Goal: Information Seeking & Learning: Learn about a topic

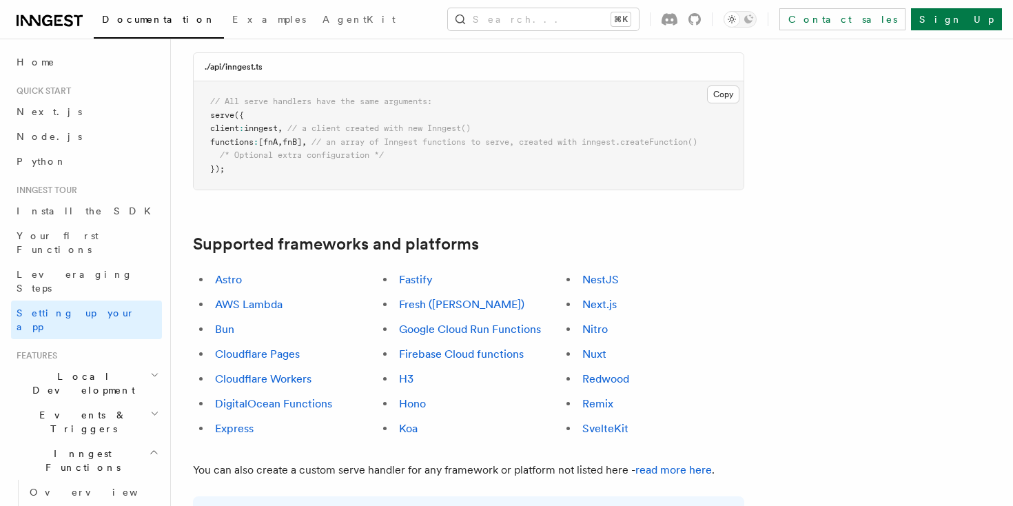
scroll to position [679, 0]
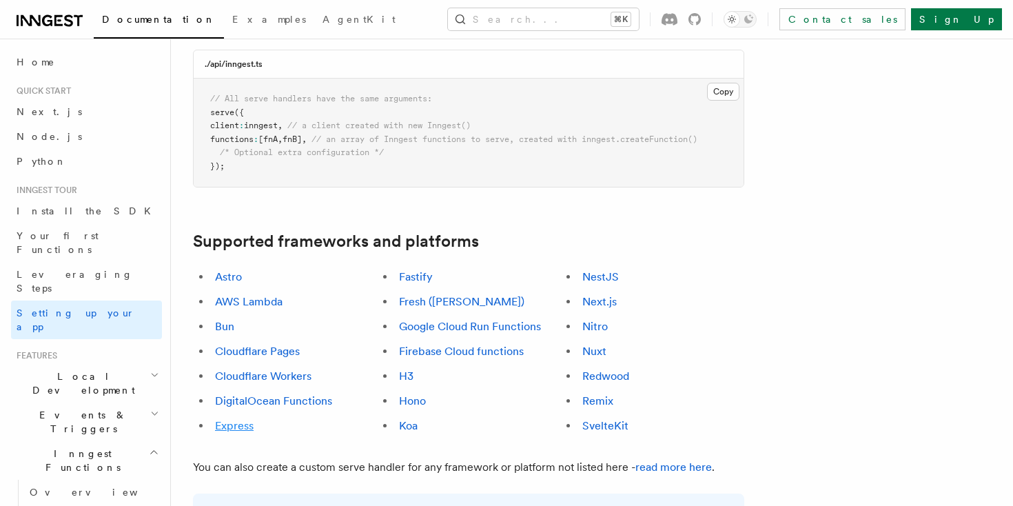
click at [236, 419] on link "Express" at bounding box center [234, 425] width 39 height 13
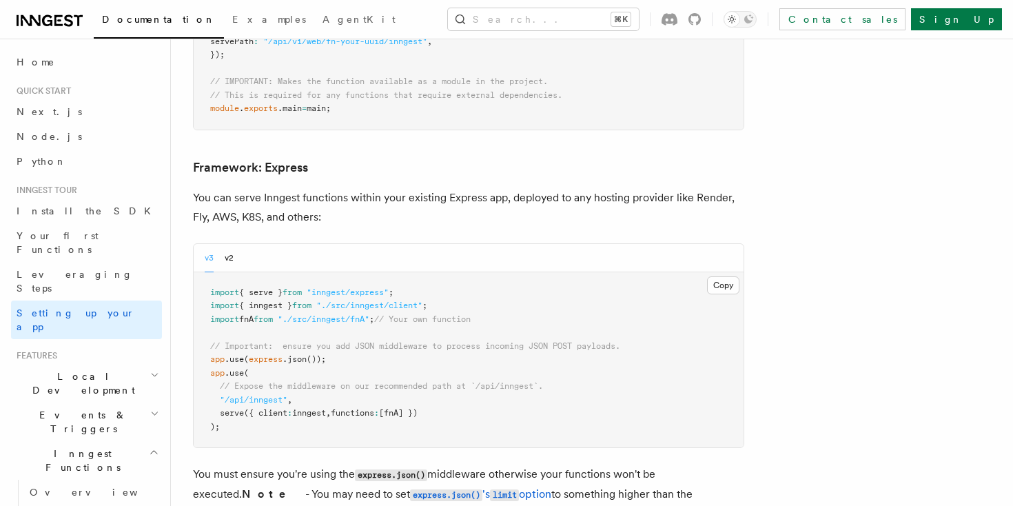
scroll to position [3511, 0]
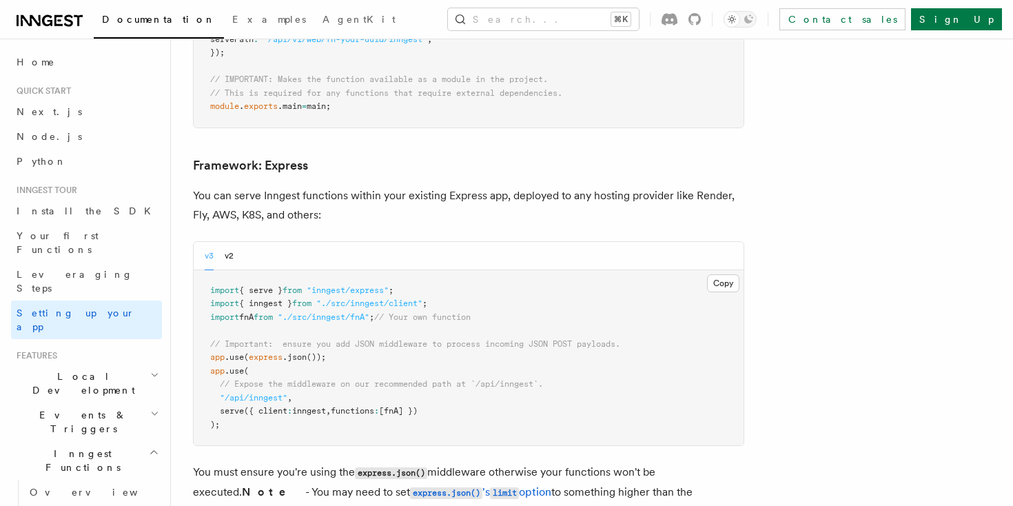
click at [150, 369] on icon "button" at bounding box center [154, 374] width 9 height 11
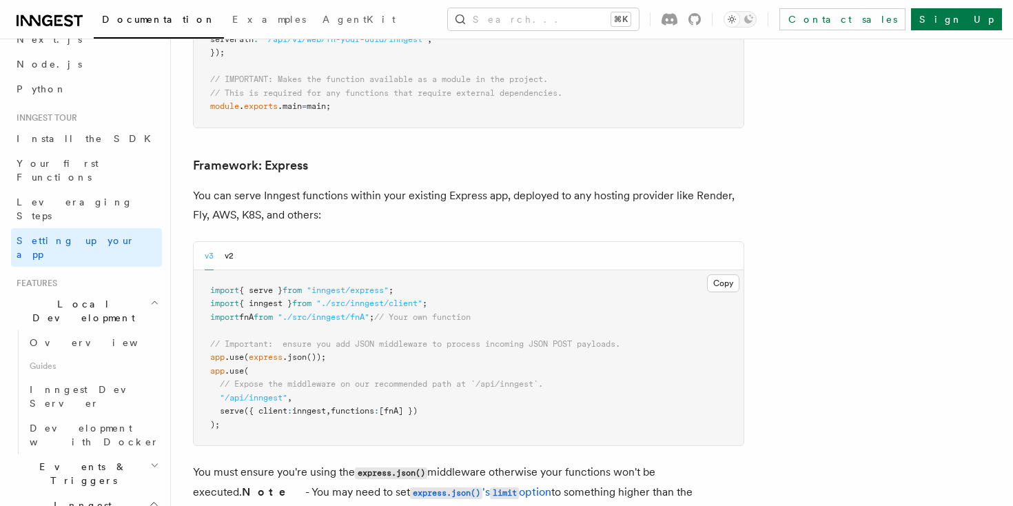
scroll to position [76, 0]
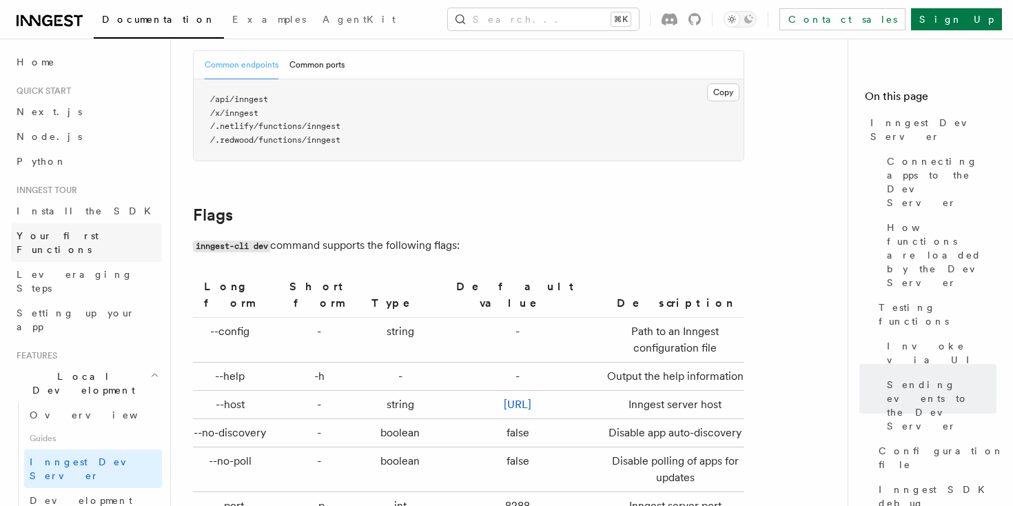
scroll to position [4405, 0]
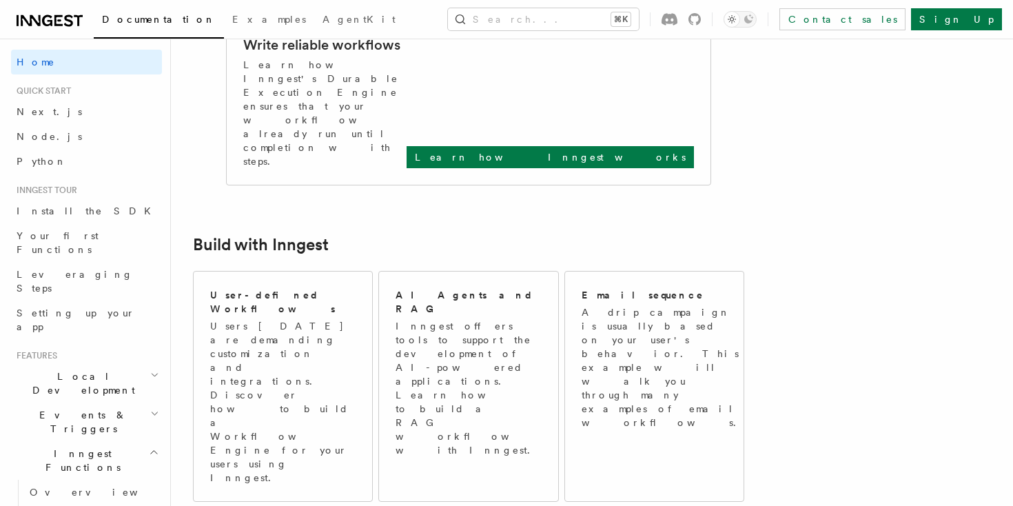
scroll to position [608, 0]
